Goal: Task Accomplishment & Management: Manage account settings

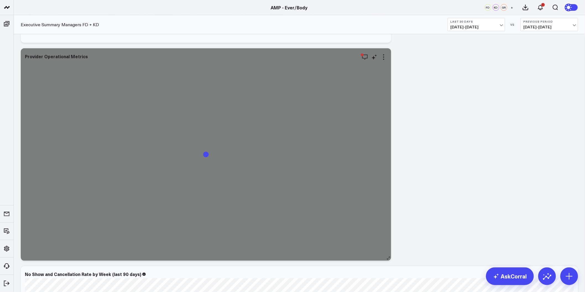
scroll to position [1167, 0]
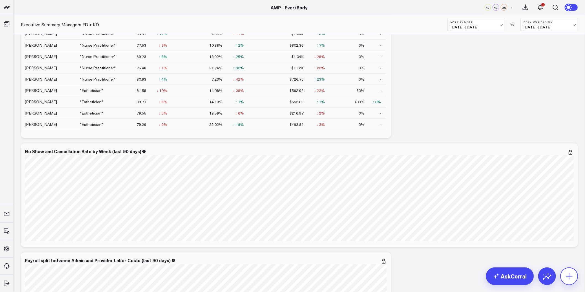
click at [564, 275] on icon at bounding box center [568, 276] width 9 height 9
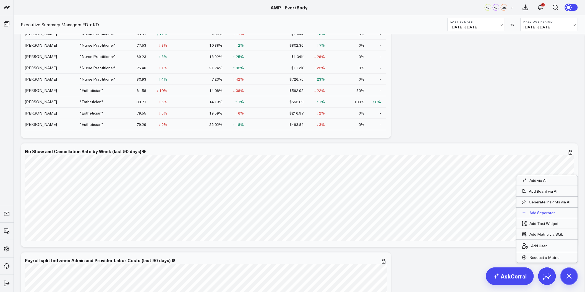
click at [543, 214] on p "Add Separator" at bounding box center [541, 213] width 25 height 5
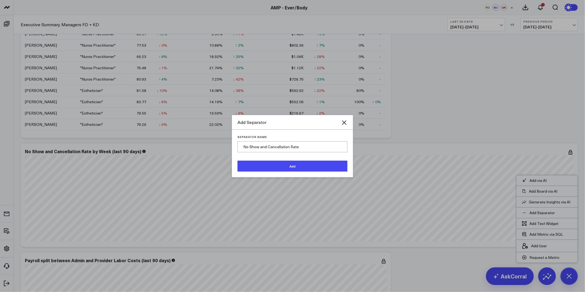
drag, startPoint x: 303, startPoint y: 149, endPoint x: 290, endPoint y: 151, distance: 13.7
click at [290, 151] on input "No Show and Cancellation Rate" at bounding box center [292, 146] width 110 height 11
type input "No Show and Cancellation"
click at [310, 163] on button "Add" at bounding box center [292, 166] width 110 height 11
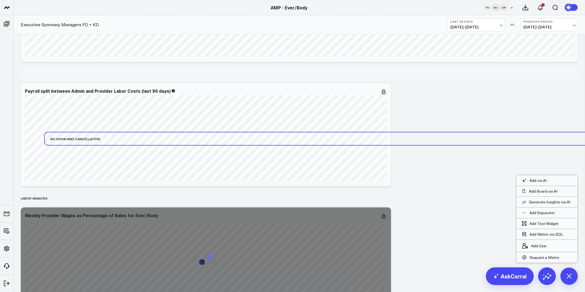
scroll to position [1198, 0]
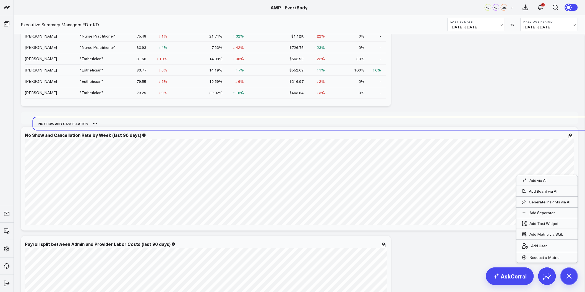
drag, startPoint x: 46, startPoint y: 271, endPoint x: 53, endPoint y: 122, distance: 148.8
click at [53, 122] on div "No Show and Cancellation" at bounding box center [60, 123] width 55 height 13
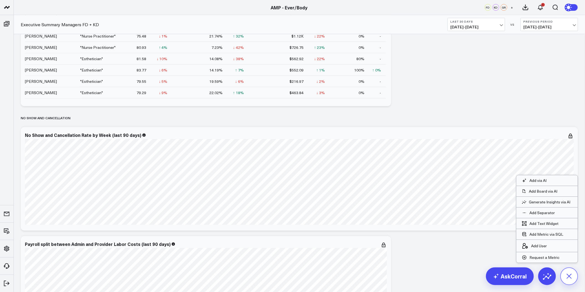
scroll to position [1215, 0]
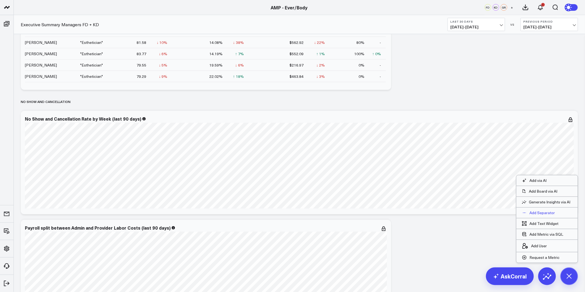
click at [545, 215] on p "Add Separator" at bounding box center [541, 213] width 25 height 5
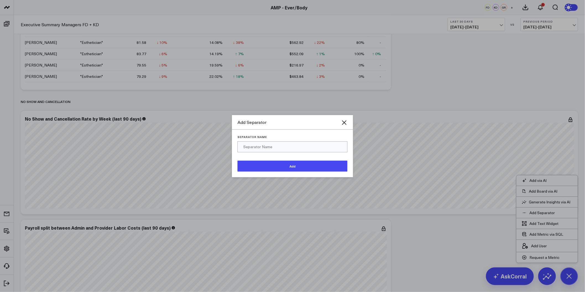
click at [275, 147] on input "Separator Name" at bounding box center [292, 146] width 110 height 11
drag, startPoint x: 250, startPoint y: 146, endPoint x: 225, endPoint y: 147, distance: 24.9
click at [225, 147] on div "Add Separator Separator Name PM KPIs Add" at bounding box center [292, 146] width 585 height 292
type input "Practice Core KPIs"
click at [275, 162] on button "Add" at bounding box center [292, 166] width 110 height 11
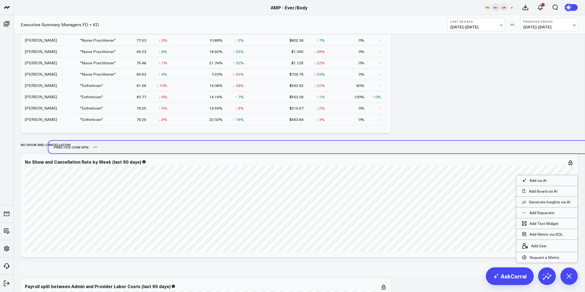
scroll to position [1171, 0]
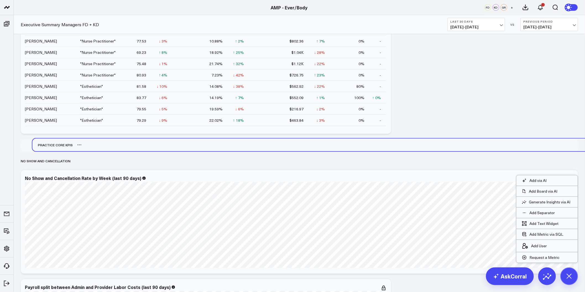
drag, startPoint x: 46, startPoint y: 268, endPoint x: 58, endPoint y: 145, distance: 124.1
click at [58, 145] on div "Practice Core KPIs" at bounding box center [52, 145] width 40 height 13
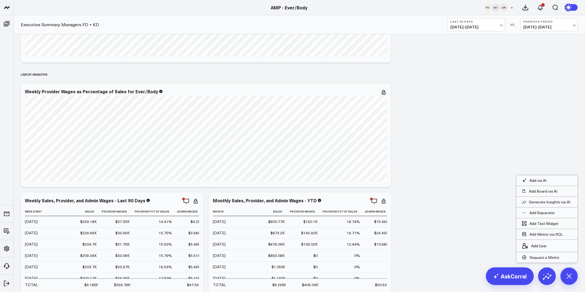
scroll to position [1386, 0]
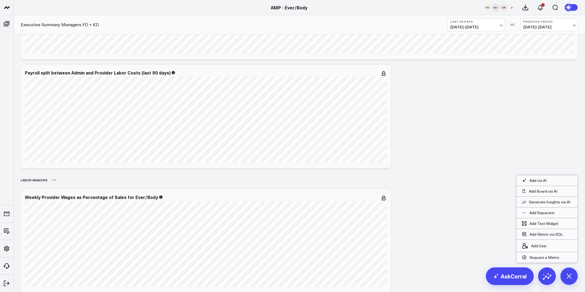
click at [37, 180] on div "LABOR ANALYSIS" at bounding box center [34, 180] width 27 height 13
click at [54, 180] on icon at bounding box center [54, 180] width 4 height 4
click at [64, 186] on button "Rename" at bounding box center [69, 186] width 24 height 9
click at [458, 162] on div "Modify via AI Copy link to widget Ask support Remove Create linked copy Executi…" at bounding box center [299, 210] width 563 height 3071
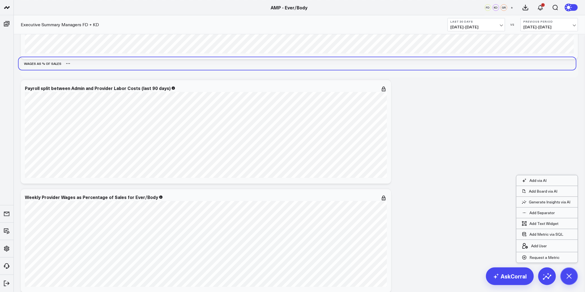
drag, startPoint x: 47, startPoint y: 183, endPoint x: 45, endPoint y: 66, distance: 116.6
click at [45, 66] on div "Wages as % of Sales" at bounding box center [40, 63] width 43 height 13
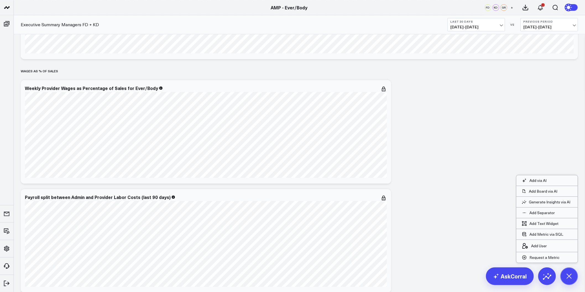
scroll to position [1478, 0]
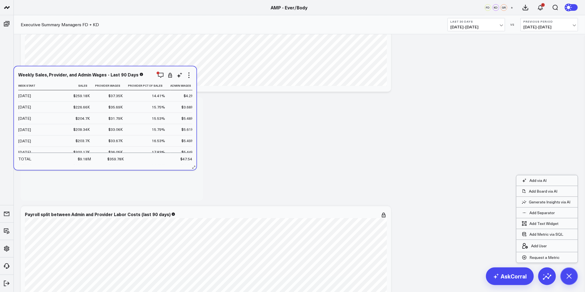
drag, startPoint x: 149, startPoint y: 219, endPoint x: 142, endPoint y: 79, distance: 140.2
click at [142, 79] on div "Weekly Sales, Provider, and Admin Wages - Last 90 Days Week Start Sales Provide…" at bounding box center [105, 118] width 174 height 93
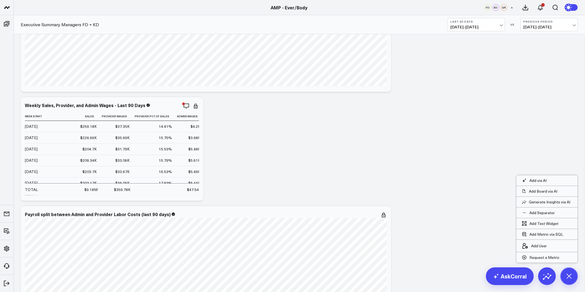
scroll to position [338, 0]
click at [421, 169] on div "Modify via AI Copy link to widget Ask support Remove Create linked copy Executi…" at bounding box center [299, 173] width 563 height 3180
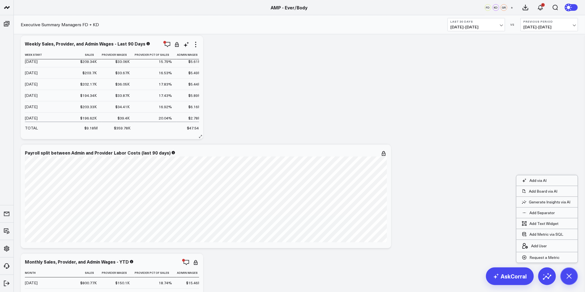
scroll to position [0, 0]
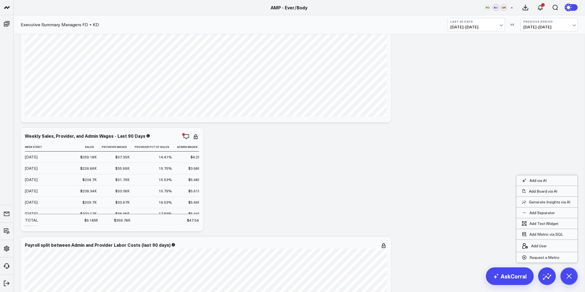
click at [268, 168] on div "Modify via AI Copy link to widget Ask support Remove Create linked copy Executi…" at bounding box center [299, 204] width 563 height 3180
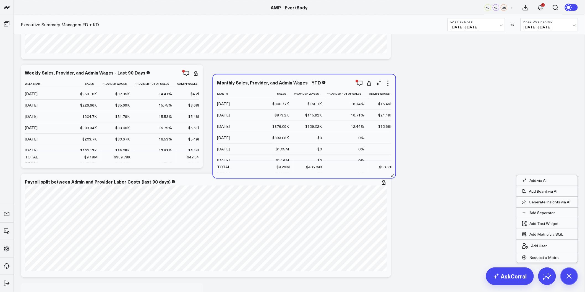
scroll to position [1509, 0]
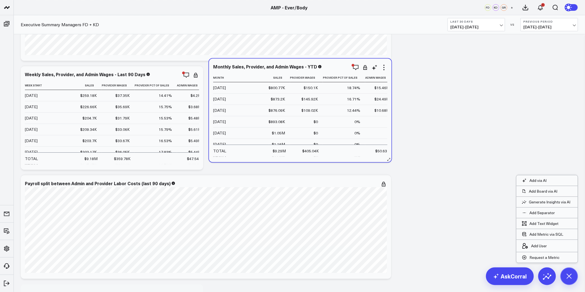
drag, startPoint x: 159, startPoint y: 233, endPoint x: 342, endPoint y: 69, distance: 245.5
click at [342, 69] on div "Monthly Sales, Provider, and Admin Wages - YTD" at bounding box center [300, 66] width 174 height 5
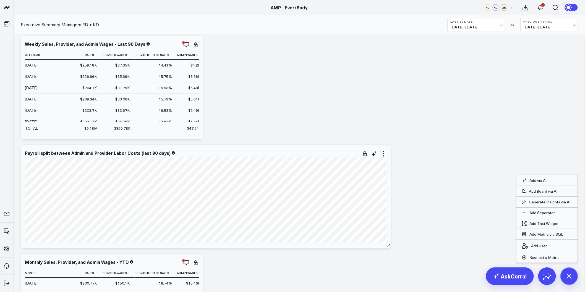
scroll to position [1539, 0]
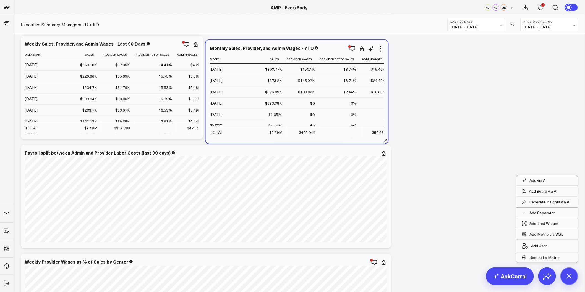
drag, startPoint x: 155, startPoint y: 253, endPoint x: 339, endPoint y: 50, distance: 274.3
click at [339, 50] on div "Monthly Sales, Provider, and Admin Wages - YTD" at bounding box center [297, 48] width 174 height 5
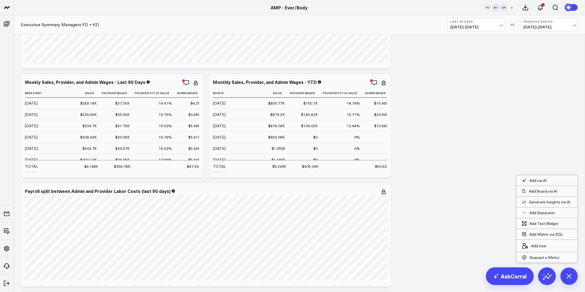
scroll to position [1504, 0]
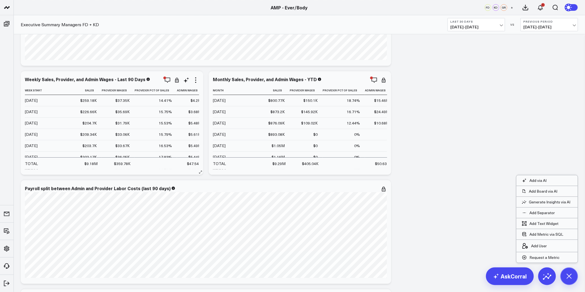
click at [406, 152] on div "Modify via AI Copy link to widget Ask support Remove Create linked copy Executi…" at bounding box center [299, 92] width 563 height 3071
click at [417, 156] on div "Modify via AI Copy link to widget Ask support Remove Create linked copy Executi…" at bounding box center [299, 92] width 563 height 3071
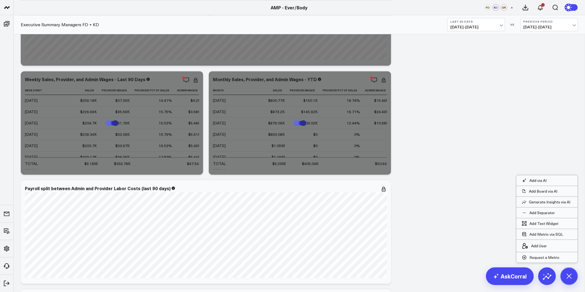
scroll to position [1381, 0]
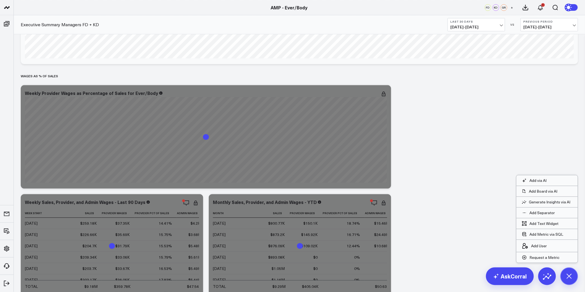
click at [467, 195] on div "Modify via AI Copy link to widget Ask support Remove Create linked copy Executi…" at bounding box center [299, 215] width 563 height 3071
click at [450, 216] on div "Modify via AI Copy link to widget Ask support Remove Create linked copy Executi…" at bounding box center [299, 215] width 563 height 3071
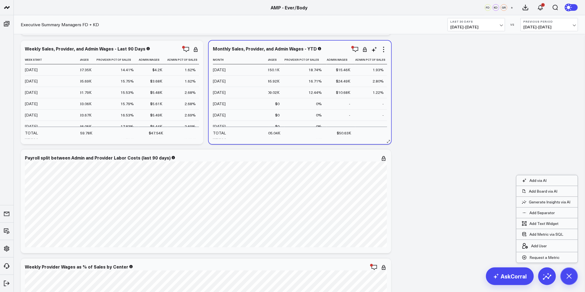
scroll to position [0, 0]
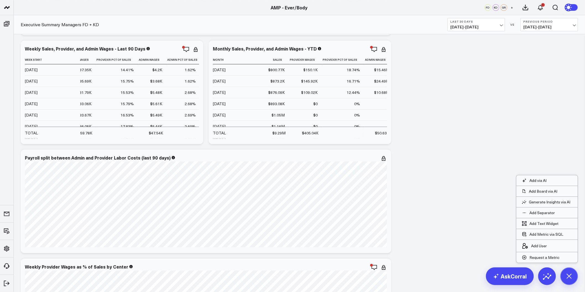
click at [436, 109] on div "Modify via AI Copy link to widget Ask support Remove Create linked copy Executi…" at bounding box center [299, 61] width 563 height 3071
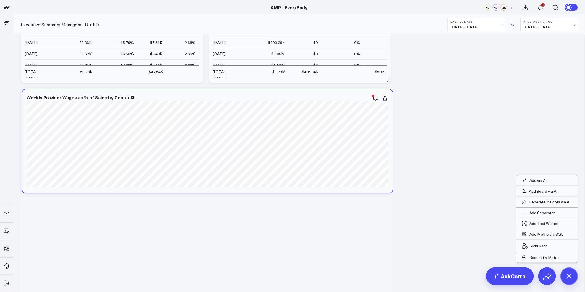
scroll to position [1442, 0]
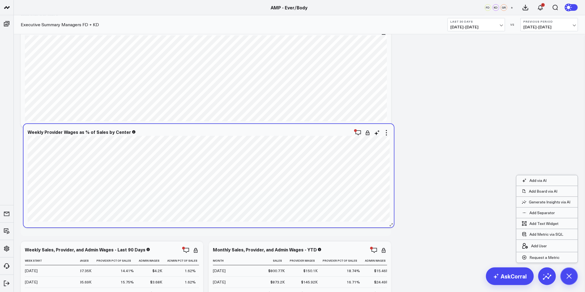
drag, startPoint x: 304, startPoint y: 204, endPoint x: 307, endPoint y: 131, distance: 73.3
click at [307, 131] on div "Weekly Provider Wages as % of Sales by Center" at bounding box center [209, 132] width 362 height 5
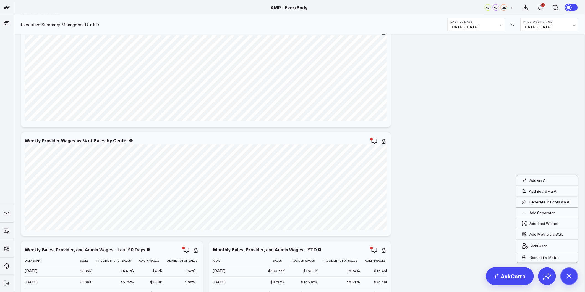
click at [390, 130] on div "Modify via AI Copy link to widget Ask support Remove Create linked copy Executi…" at bounding box center [299, 153] width 563 height 3071
click at [409, 126] on div "Modify via AI Copy link to widget Ask support Remove Create linked copy Executi…" at bounding box center [299, 153] width 563 height 3071
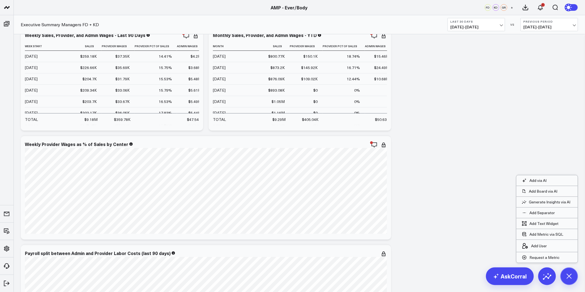
scroll to position [1841, 0]
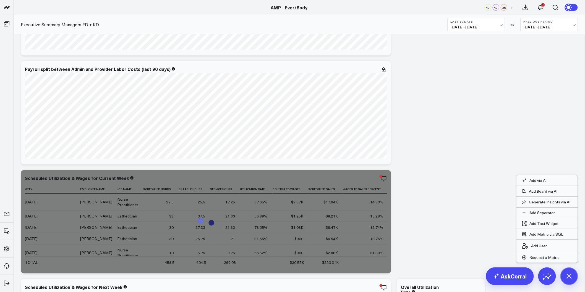
click at [538, 212] on p "Add Separator" at bounding box center [541, 213] width 25 height 5
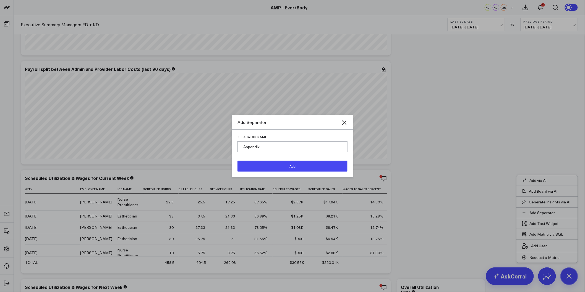
type input "Appendix"
click at [288, 166] on button "Add" at bounding box center [292, 166] width 110 height 11
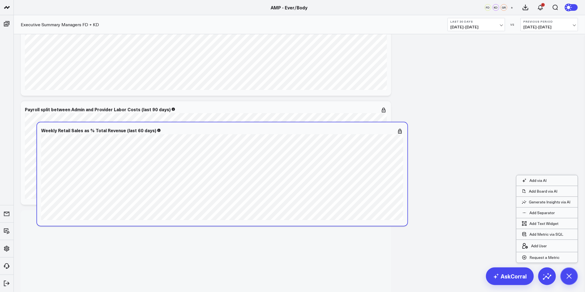
scroll to position [1797, 0]
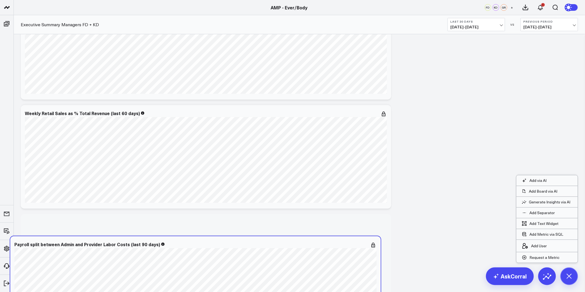
click at [214, 237] on div "Payroll split between Admin and Provider Labor Costs (last 90 days) [fontSize:1…" at bounding box center [195, 289] width 370 height 104
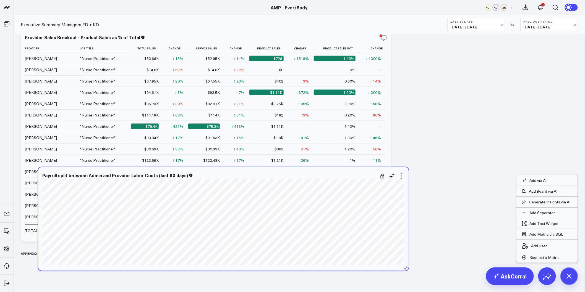
scroll to position [2887, 0]
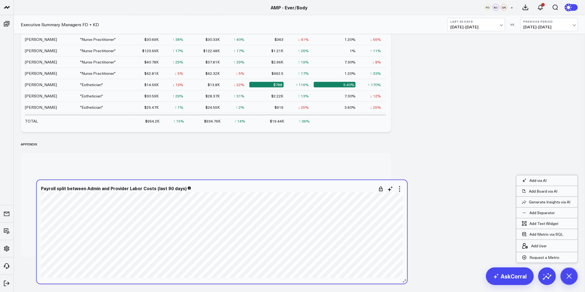
click at [219, 180] on div "Payroll split between Admin and Provider Labor Costs (last 90 days) [fontSize:1…" at bounding box center [222, 232] width 370 height 104
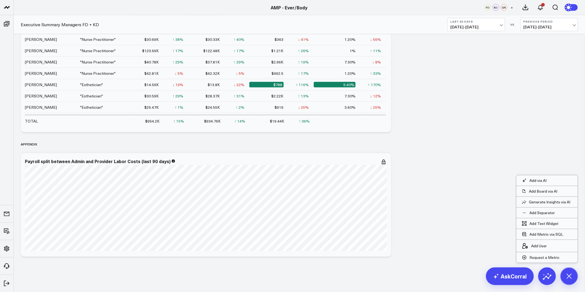
click at [440, 139] on div "Appendix" at bounding box center [299, 144] width 557 height 13
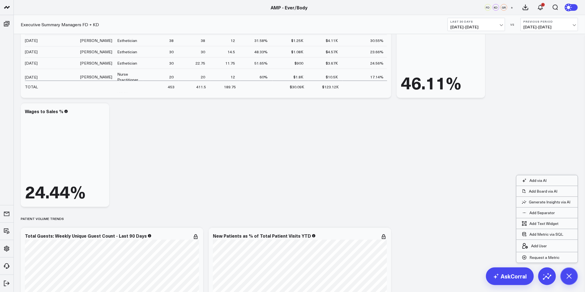
scroll to position [2089, 0]
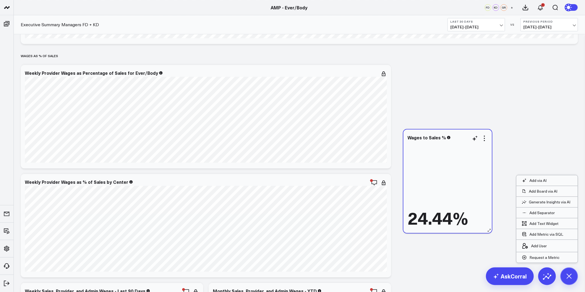
scroll to position [1383, 0]
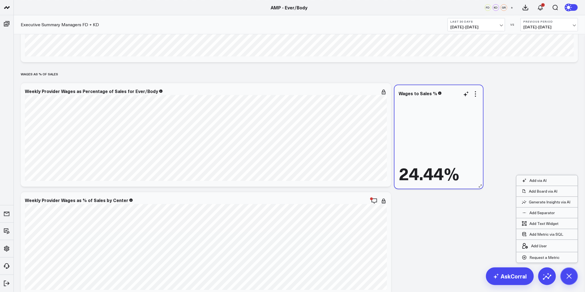
drag, startPoint x: 73, startPoint y: 229, endPoint x: 447, endPoint y: 111, distance: 391.7
click at [447, 111] on div "24.44%" at bounding box center [438, 140] width 80 height 86
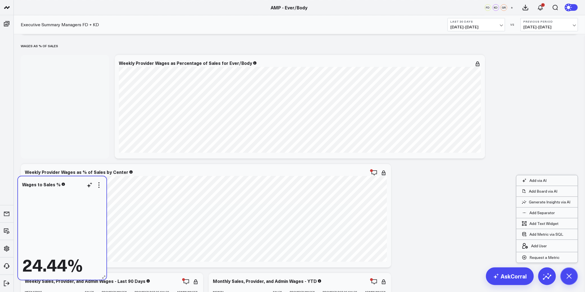
scroll to position [1413, 0]
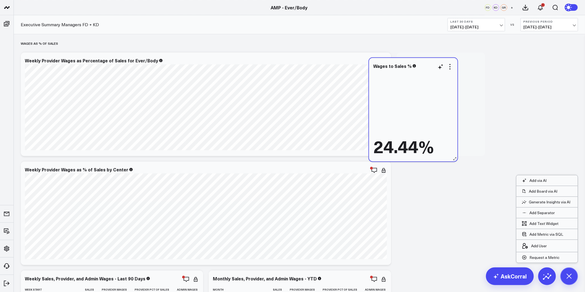
drag, startPoint x: 85, startPoint y: 169, endPoint x: 432, endPoint y: 127, distance: 349.0
click at [432, 127] on div "24.44%" at bounding box center [413, 113] width 80 height 86
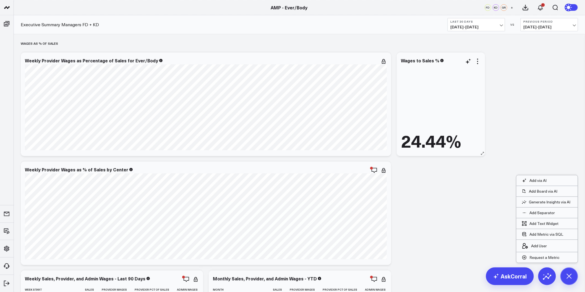
click at [438, 168] on div "Modify via AI Copy link to widget Ask support Remove Create linked copy Executi…" at bounding box center [299, 135] width 563 height 2977
click at [526, 133] on div "Modify via AI Copy link to widget Ask support Remove Create linked copy Executi…" at bounding box center [299, 135] width 563 height 2977
click at [477, 62] on icon at bounding box center [477, 61] width 7 height 7
click at [0, 0] on button "Edit Widget" at bounding box center [0, 0] width 0 height 0
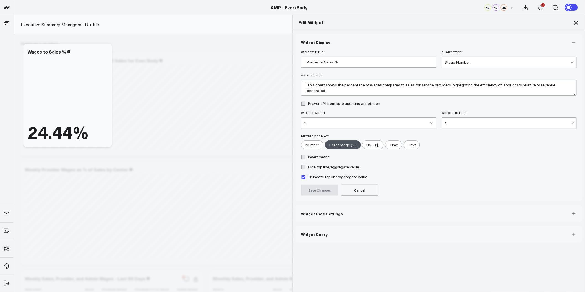
click at [465, 62] on div "Static Number" at bounding box center [508, 62] width 126 height 4
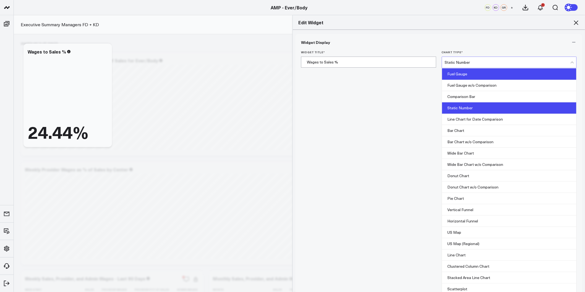
click at [485, 75] on div "Fuel Gauge" at bounding box center [509, 74] width 135 height 11
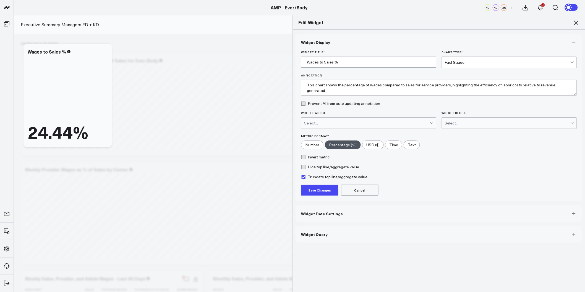
click at [320, 190] on button "Save Changes" at bounding box center [319, 190] width 37 height 11
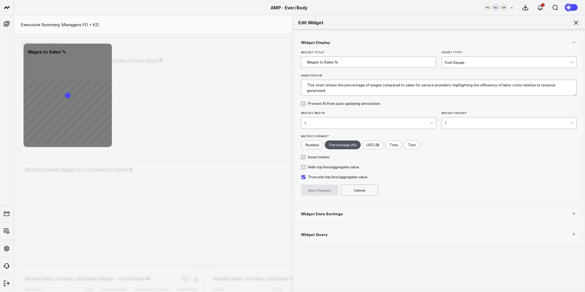
click at [576, 23] on icon at bounding box center [575, 22] width 7 height 7
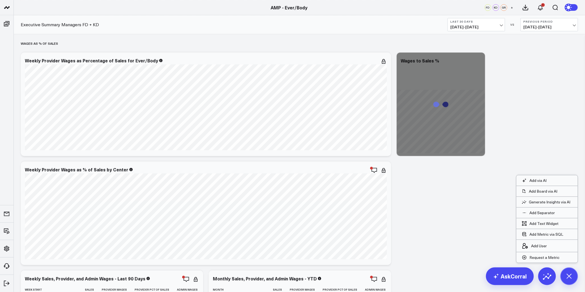
click at [419, 201] on div "Modify via AI Copy link to widget Ask support Remove Create linked copy Executi…" at bounding box center [299, 135] width 563 height 2977
click at [543, 148] on div "Modify via AI Copy link to widget Ask support Remove Create linked copy Executi…" at bounding box center [299, 135] width 563 height 2977
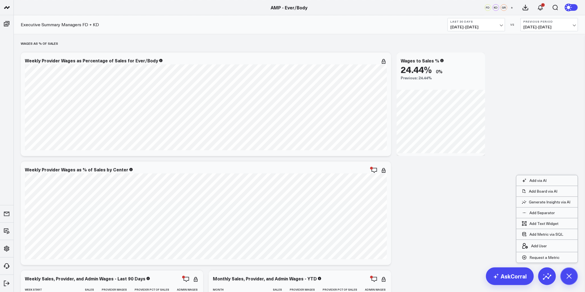
click at [484, 202] on div "Modify via AI Copy link to widget Ask support Remove Create linked copy Executi…" at bounding box center [299, 135] width 563 height 2977
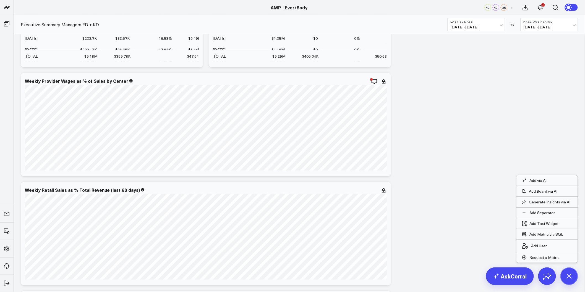
scroll to position [1782, 0]
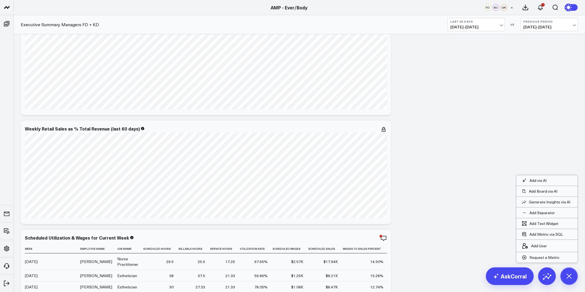
click at [537, 215] on p "Add Separator" at bounding box center [541, 213] width 25 height 5
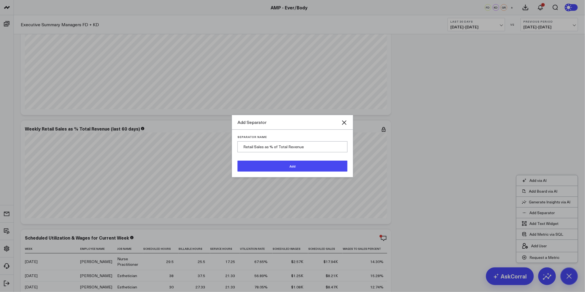
type input "Retail Sales as % of Total Revenue"
click at [283, 164] on button "Add" at bounding box center [292, 166] width 110 height 11
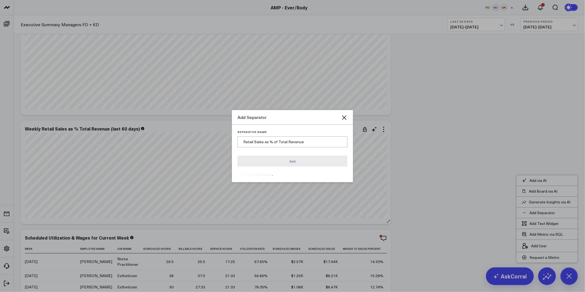
click at [387, 136] on div "Weekly Retail Sales as % Total Revenue (last 60 days) [fontSize:14px lineHeight…" at bounding box center [206, 173] width 370 height 104
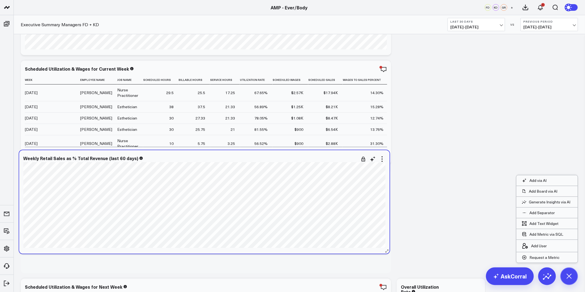
scroll to position [1719, 0]
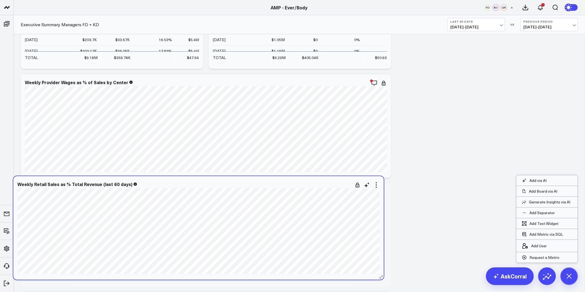
drag, startPoint x: 52, startPoint y: 270, endPoint x: 380, endPoint y: 192, distance: 337.4
click at [380, 192] on div "Weekly Retail Sales as % Total Revenue (last 60 days) [fontSize:14px lineHeight…" at bounding box center [198, 228] width 370 height 104
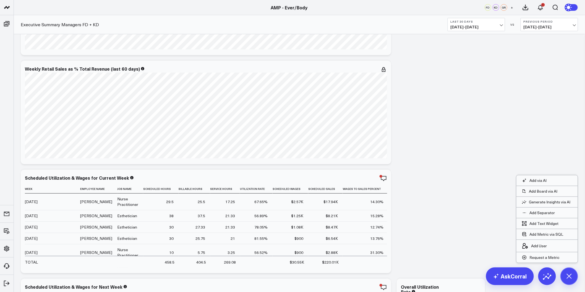
scroll to position [2026, 0]
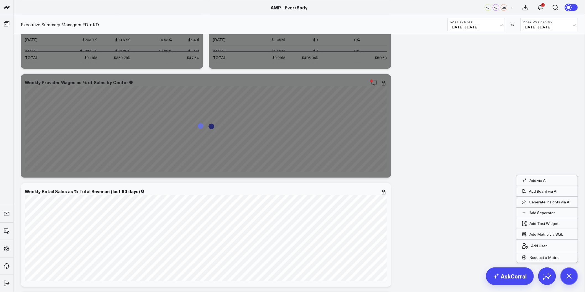
scroll to position [2793, 0]
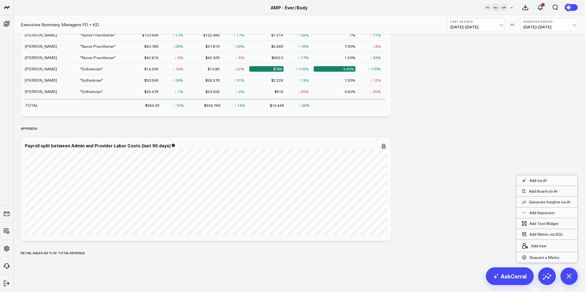
drag, startPoint x: 416, startPoint y: 111, endPoint x: 390, endPoint y: 219, distance: 111.1
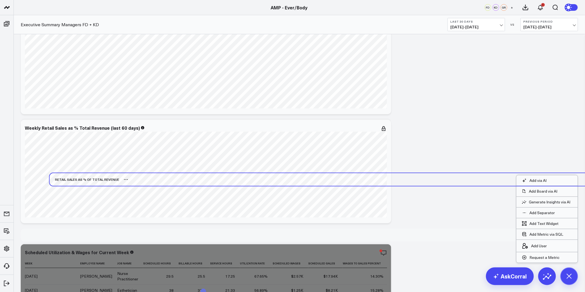
scroll to position [1780, 0]
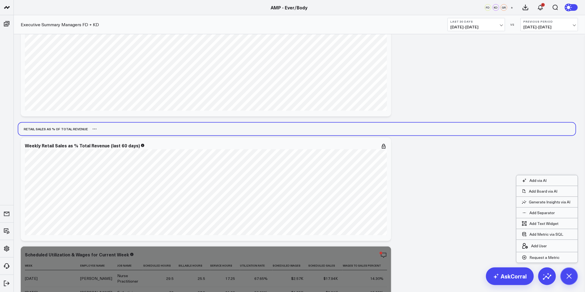
drag, startPoint x: 66, startPoint y: 256, endPoint x: 64, endPoint y: 132, distance: 124.1
click at [64, 132] on div "Retail Sales as % of Total Revenue" at bounding box center [53, 129] width 70 height 13
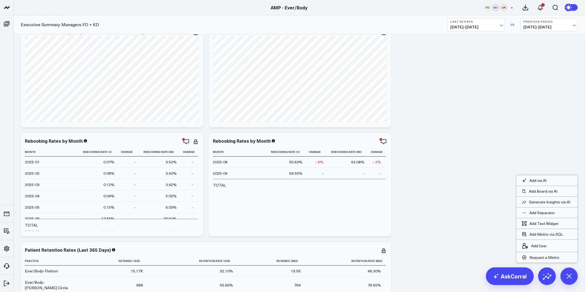
scroll to position [2241, 0]
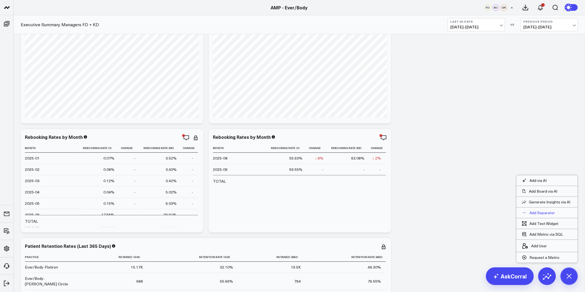
click at [543, 216] on button "Add Separator" at bounding box center [538, 213] width 44 height 10
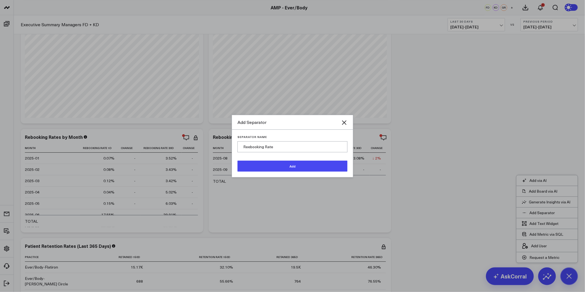
click at [248, 147] on input "Reebooking Rate" at bounding box center [292, 146] width 110 height 11
click at [294, 144] on input "Rebooking Rate" at bounding box center [292, 146] width 110 height 11
type input "Rebooking Rate"
click at [296, 169] on button "Add" at bounding box center [292, 166] width 110 height 11
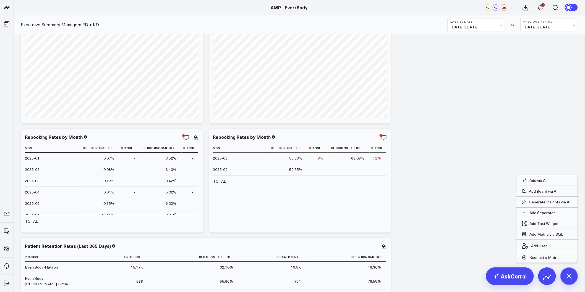
scroll to position [2793, 0]
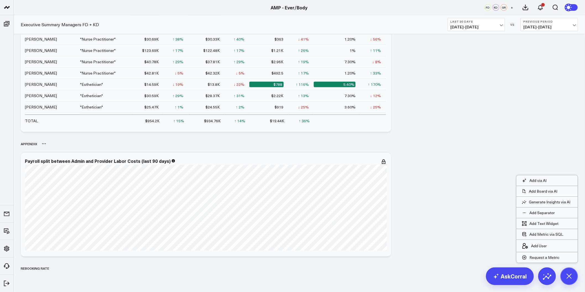
click at [407, 144] on div "Appendix" at bounding box center [299, 144] width 557 height 13
click at [542, 214] on p "Add Separator" at bounding box center [541, 213] width 25 height 5
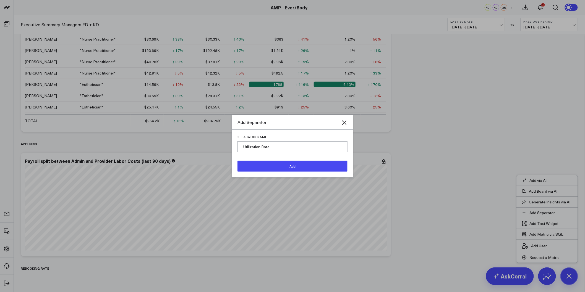
type input "Utilization Rate"
click at [267, 168] on button "Add" at bounding box center [292, 166] width 110 height 11
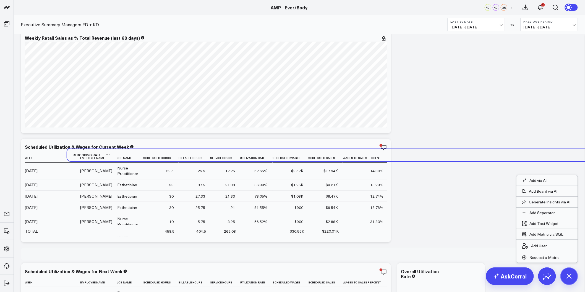
scroll to position [1765, 0]
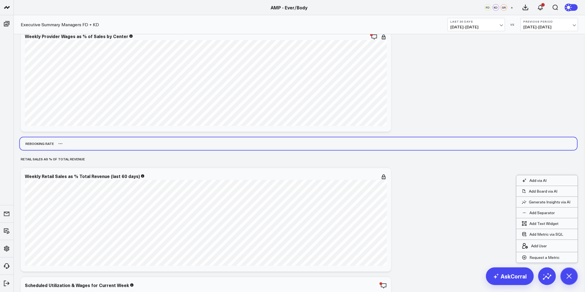
drag, startPoint x: 37, startPoint y: 254, endPoint x: 36, endPoint y: 145, distance: 109.4
click at [36, 145] on div "Rebooking Rate" at bounding box center [37, 144] width 34 height 13
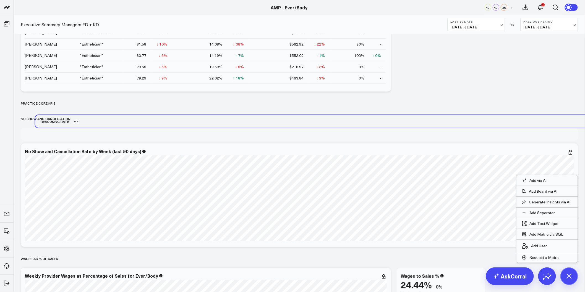
scroll to position [1212, 0]
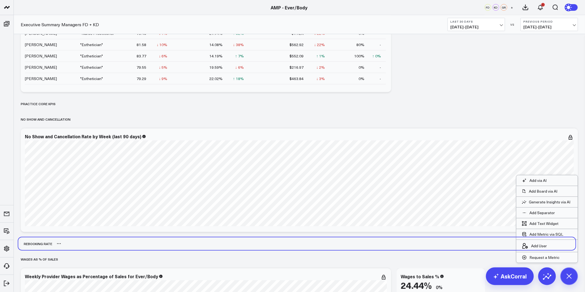
drag, startPoint x: 36, startPoint y: 114, endPoint x: 33, endPoint y: 245, distance: 131.0
click at [33, 245] on div "Rebooking Rate" at bounding box center [35, 244] width 34 height 13
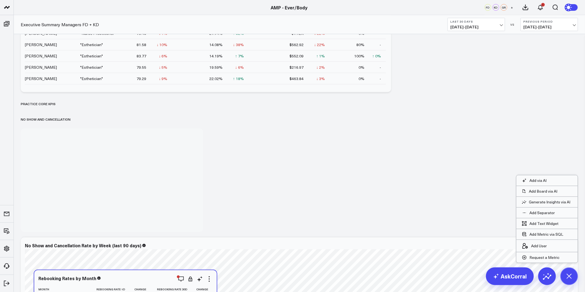
scroll to position [1335, 0]
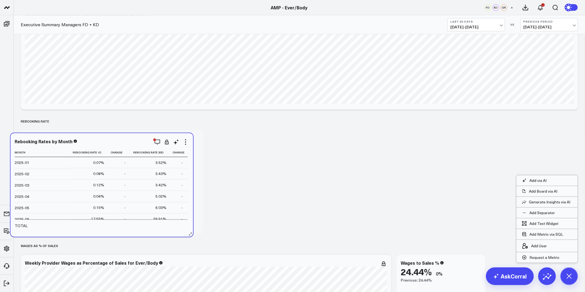
drag, startPoint x: 127, startPoint y: 75, endPoint x: 117, endPoint y: 143, distance: 68.5
click at [117, 143] on div "Rebooking Rates by Month" at bounding box center [102, 141] width 174 height 5
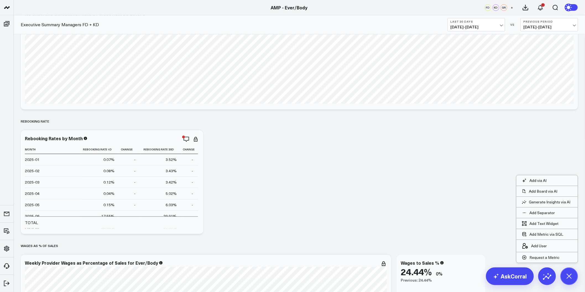
click at [256, 130] on div "Modify via AI Copy link to widget Ask support Remove Create linked copy Executi…" at bounding box center [299, 291] width 563 height 3132
click at [457, 210] on div "Modify via AI Copy link to widget Ask support Remove Create linked copy Executi…" at bounding box center [299, 291] width 563 height 3132
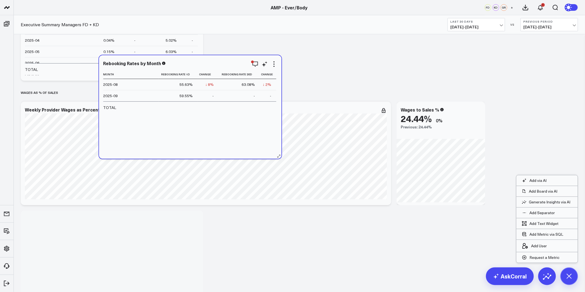
scroll to position [1366, 0]
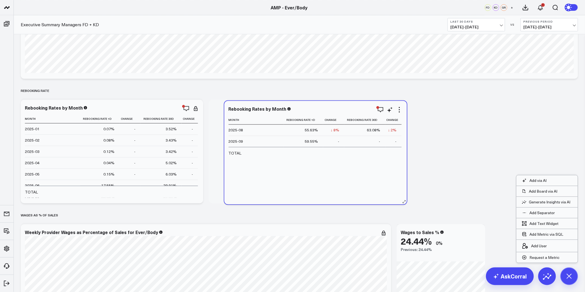
drag, startPoint x: 152, startPoint y: 156, endPoint x: 343, endPoint y: 110, distance: 196.7
click at [343, 110] on div "Rebooking Rates by Month" at bounding box center [316, 108] width 174 height 5
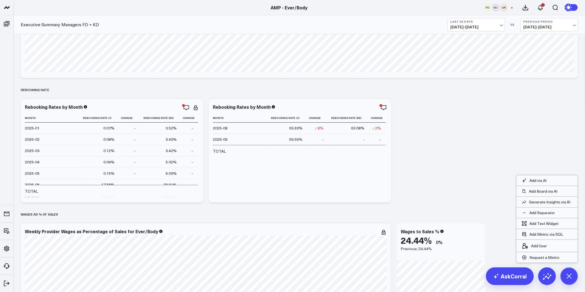
scroll to position [1393, 0]
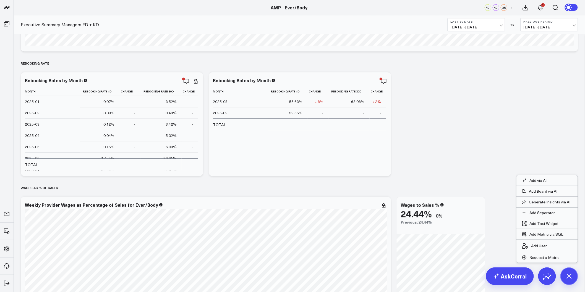
click at [450, 107] on div "Modify via AI Copy link to widget Ask support Remove Create linked copy Executi…" at bounding box center [299, 178] width 563 height 3023
click at [445, 110] on div "Modify via AI Copy link to widget Ask support Remove Create linked copy Executi…" at bounding box center [299, 178] width 563 height 3023
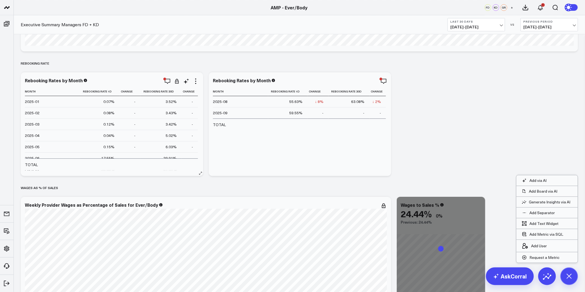
scroll to position [40, 0]
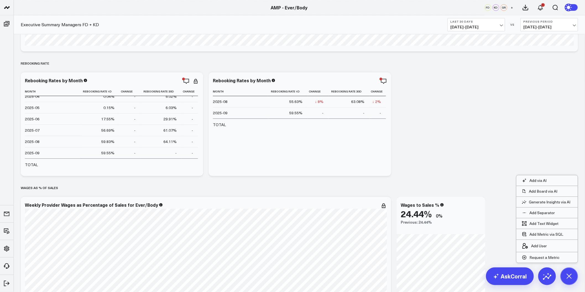
click at [414, 101] on div "Modify via AI Copy link to widget Ask support Remove Create linked copy Executi…" at bounding box center [299, 178] width 563 height 3023
click at [413, 98] on div "Modify via AI Copy link to widget Ask support Remove Create linked copy Executi…" at bounding box center [299, 178] width 563 height 3023
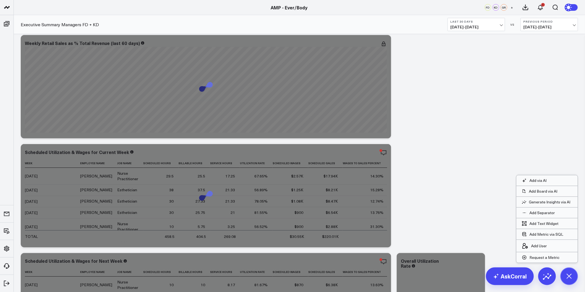
scroll to position [2130, 0]
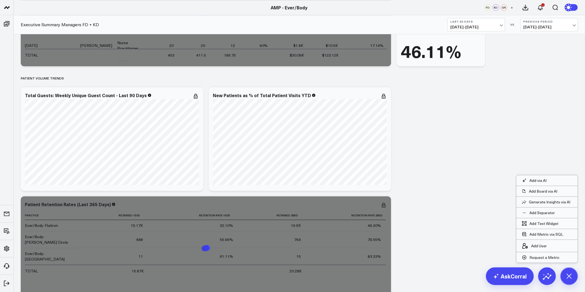
drag, startPoint x: 500, startPoint y: 93, endPoint x: 485, endPoint y: 200, distance: 108.0
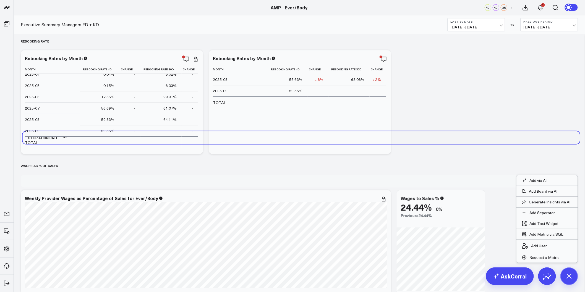
scroll to position [1382, 0]
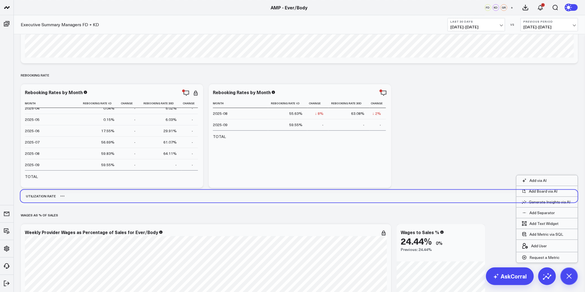
drag, startPoint x: 46, startPoint y: 252, endPoint x: 45, endPoint y: 195, distance: 56.9
click at [45, 195] on div "Utilization Rate" at bounding box center [37, 196] width 35 height 13
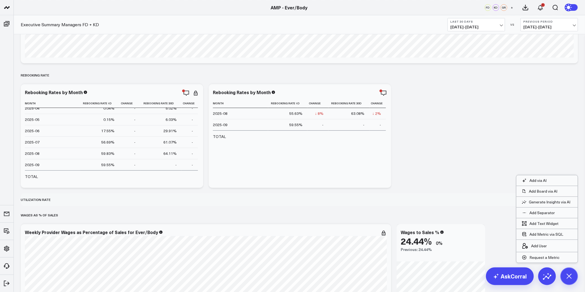
click at [485, 120] on div "Modify via AI Copy link to widget Ask support Remove Create linked copy Executi…" at bounding box center [299, 190] width 563 height 3023
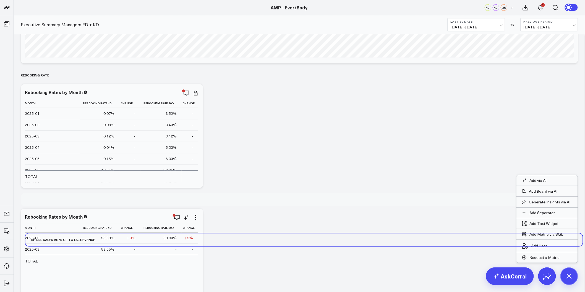
scroll to position [1443, 0]
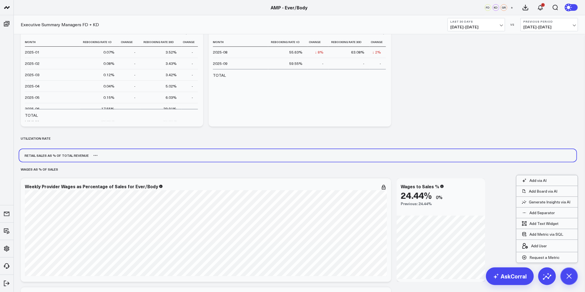
drag, startPoint x: 52, startPoint y: 204, endPoint x: 51, endPoint y: 153, distance: 50.9
click at [51, 153] on div "Retail Sales as % of Total Revenue" at bounding box center [54, 155] width 70 height 13
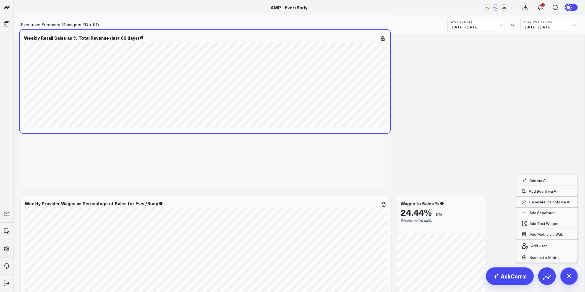
scroll to position [1504, 0]
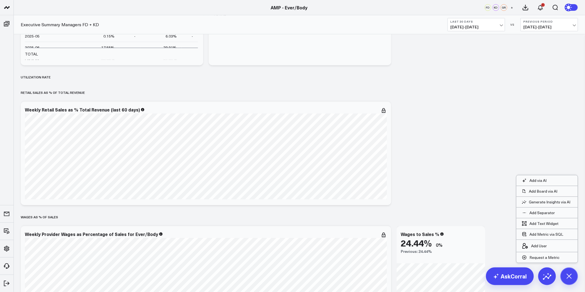
click at [400, 78] on div "Utilization Rate" at bounding box center [299, 77] width 557 height 13
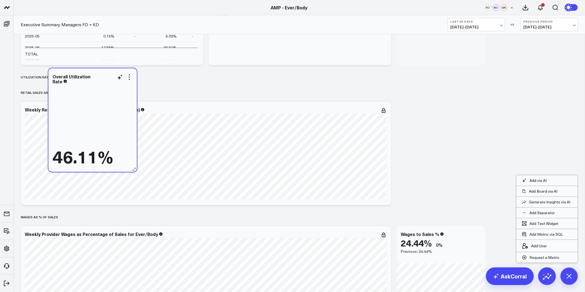
drag, startPoint x: 442, startPoint y: 109, endPoint x: 84, endPoint y: 85, distance: 359.5
click at [84, 84] on div "Overall Utilization Rate" at bounding box center [92, 79] width 80 height 10
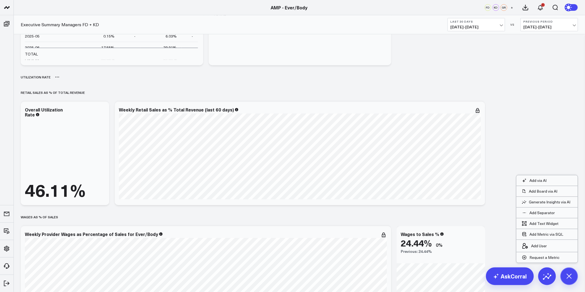
click at [78, 94] on div "Modify via AI Copy link to widget Ask support Remove Create linked copy Executi…" at bounding box center [299, 67] width 563 height 3023
click at [133, 79] on div "Utilization Rate" at bounding box center [299, 77] width 557 height 13
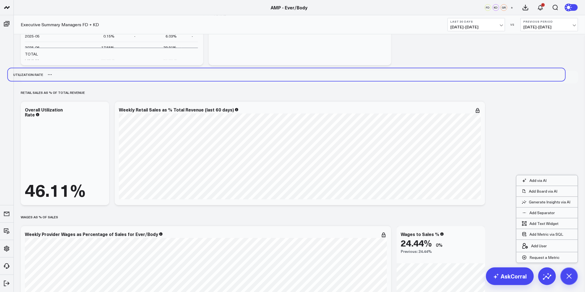
click at [120, 76] on div "Utilization Rate" at bounding box center [286, 74] width 557 height 13
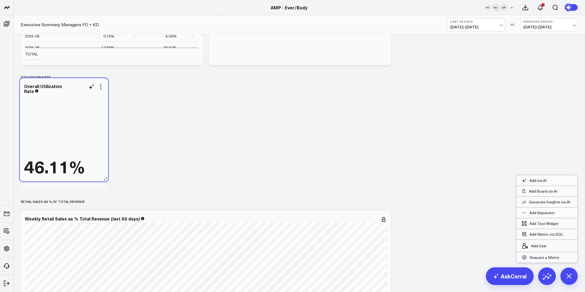
drag, startPoint x: 79, startPoint y: 109, endPoint x: 78, endPoint y: 85, distance: 23.8
click at [78, 85] on div "Overall Utilization Rate" at bounding box center [64, 88] width 80 height 10
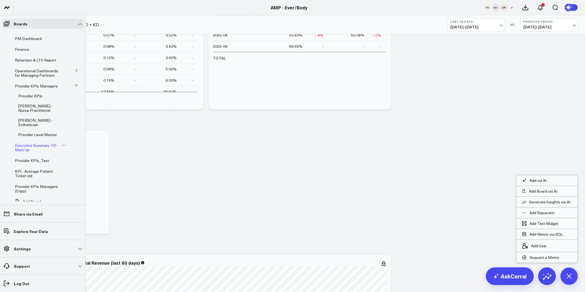
scroll to position [61, 0]
click at [76, 68] on icon at bounding box center [76, 68] width 1 height 3
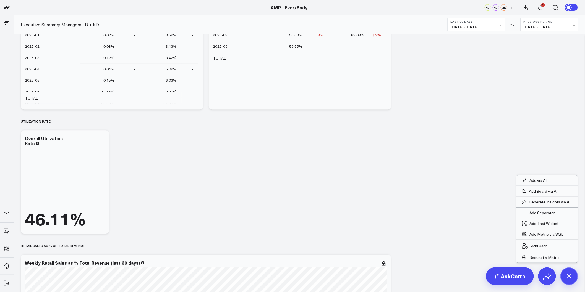
click at [409, 161] on div "Modify via AI Copy link to widget Ask support Remove Create linked copy Executi…" at bounding box center [299, 167] width 563 height 3132
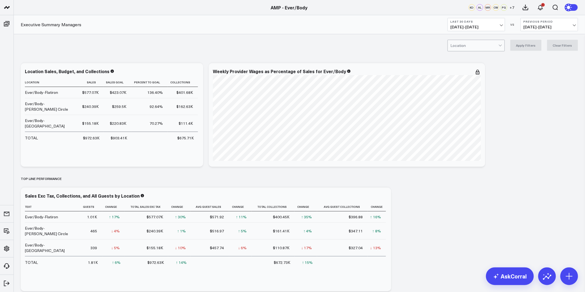
drag, startPoint x: 430, startPoint y: 180, endPoint x: 398, endPoint y: 75, distance: 109.5
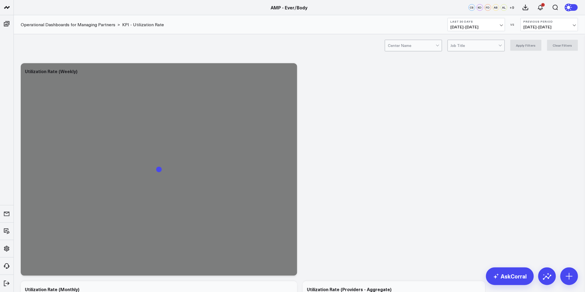
click at [329, 66] on div "Modify via AI Copy link to widget Ask support Remove Create linked copy Executi…" at bounding box center [299, 279] width 563 height 437
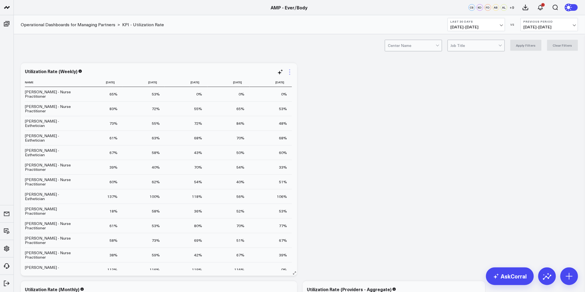
click at [288, 73] on icon at bounding box center [289, 72] width 7 height 7
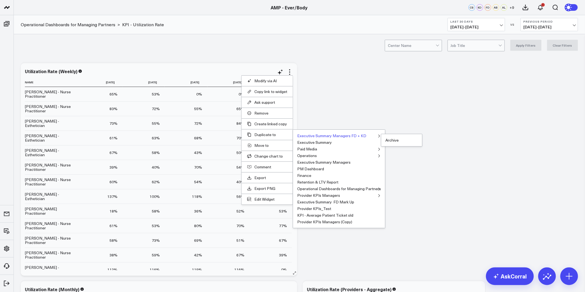
click at [340, 136] on button "Executive Summary Managers FD + KD" at bounding box center [331, 136] width 69 height 4
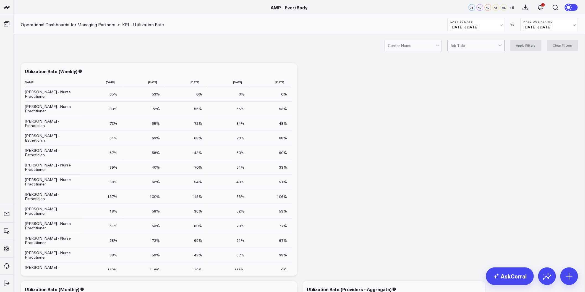
click at [392, 109] on div "Modify via AI Copy link to widget Ask support Remove Create linked copy Executi…" at bounding box center [299, 279] width 563 height 437
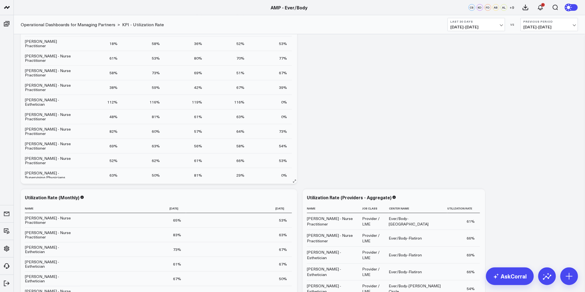
scroll to position [78, 0]
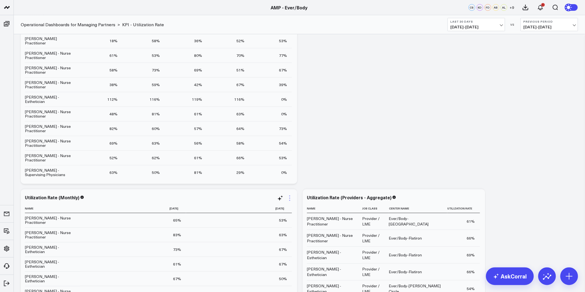
click at [287, 200] on icon at bounding box center [289, 198] width 7 height 7
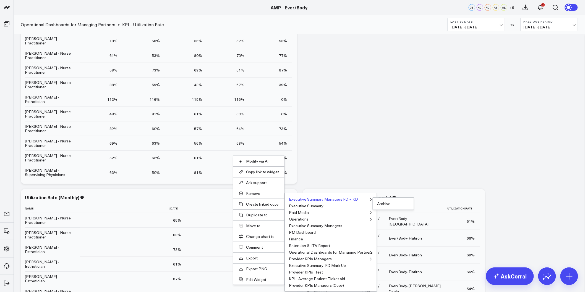
click at [314, 199] on button "Executive Summary Managers FD + KD" at bounding box center [323, 200] width 69 height 4
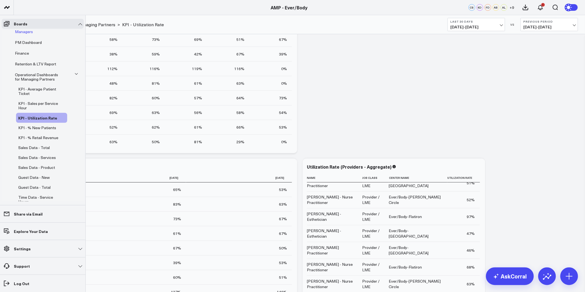
scroll to position [61, 0]
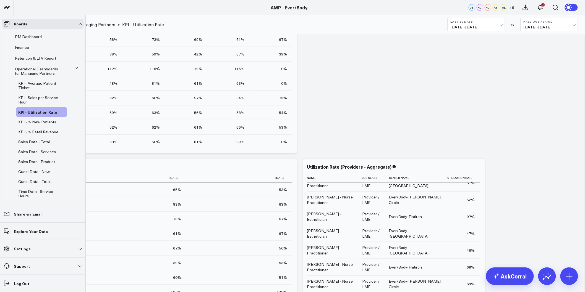
click at [75, 69] on icon at bounding box center [76, 68] width 3 height 3
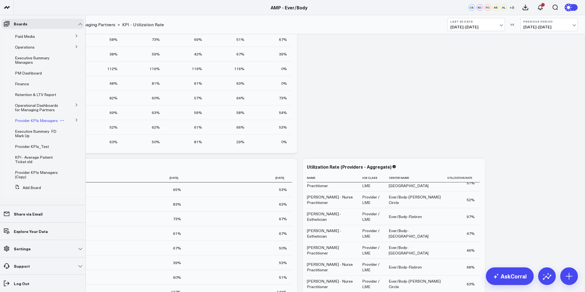
click at [27, 119] on span "Provider KPIs Managers" at bounding box center [36, 120] width 43 height 5
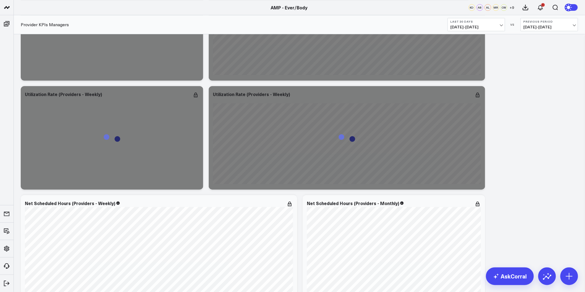
scroll to position [767, 0]
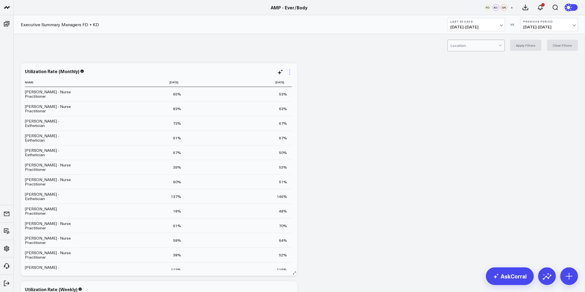
click at [291, 72] on icon at bounding box center [289, 72] width 7 height 7
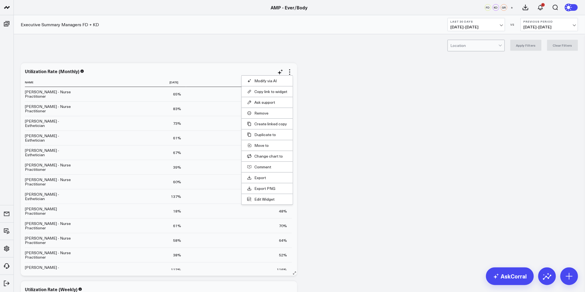
click at [262, 116] on li "Remove" at bounding box center [266, 113] width 51 height 11
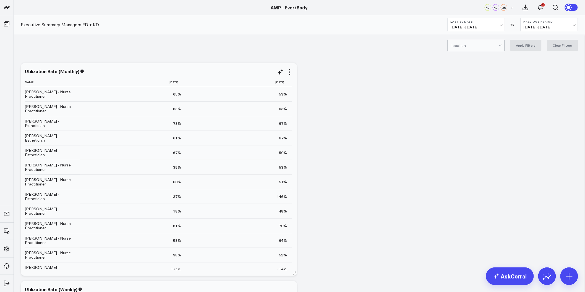
click at [261, 115] on td "63% Previous 76%" at bounding box center [239, 108] width 106 height 15
click at [288, 73] on icon at bounding box center [289, 72] width 7 height 7
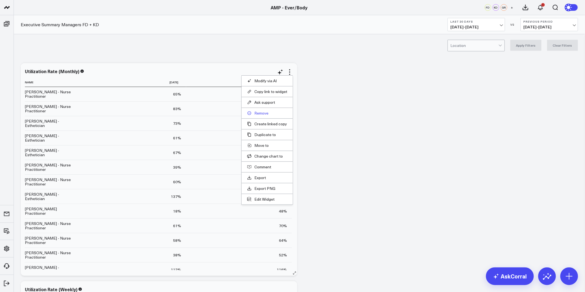
click at [265, 112] on button "Remove" at bounding box center [267, 113] width 40 height 5
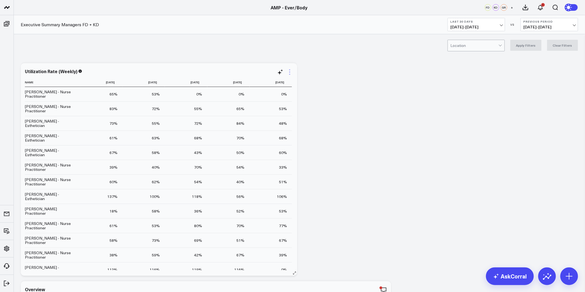
click at [289, 73] on icon at bounding box center [289, 72] width 7 height 7
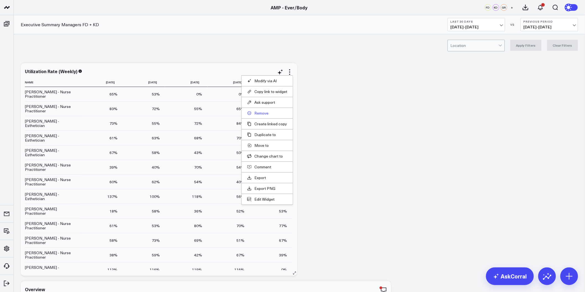
click at [267, 114] on button "Remove" at bounding box center [267, 113] width 40 height 5
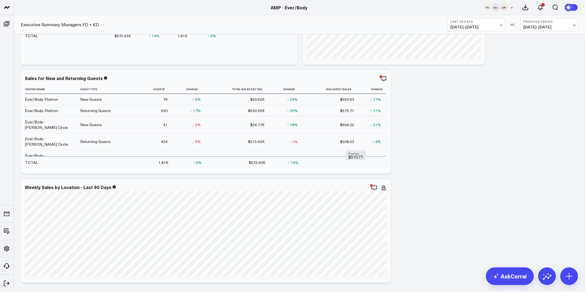
scroll to position [245, 0]
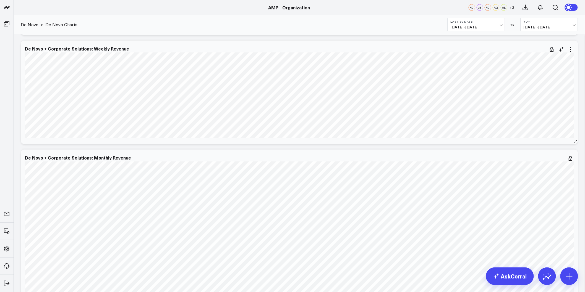
scroll to position [977, 0]
